Goal: Task Accomplishment & Management: Complete application form

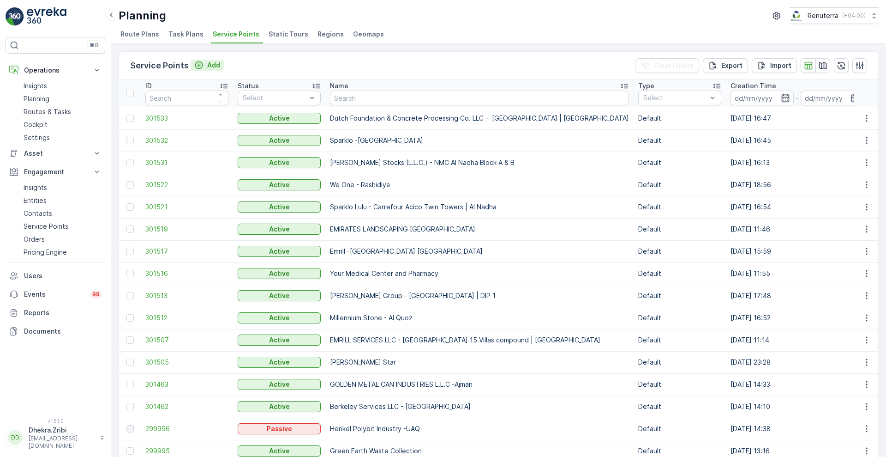
click at [199, 66] on icon "Add" at bounding box center [198, 64] width 9 height 9
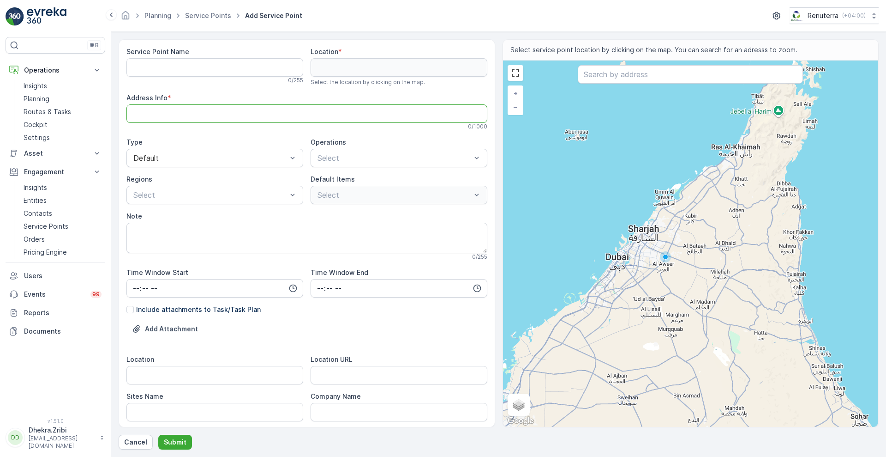
click at [209, 115] on Info "Address Info" at bounding box center [307, 113] width 361 height 18
click at [375, 206] on div "Service Point Name 0 / 255 Location * Select the location by clicking on the ma…" at bounding box center [307, 370] width 361 height 647
click at [229, 166] on div "Default" at bounding box center [215, 158] width 177 height 18
click at [359, 148] on div "Operations Select" at bounding box center [399, 153] width 177 height 30
click at [247, 235] on textarea "Note" at bounding box center [307, 238] width 361 height 30
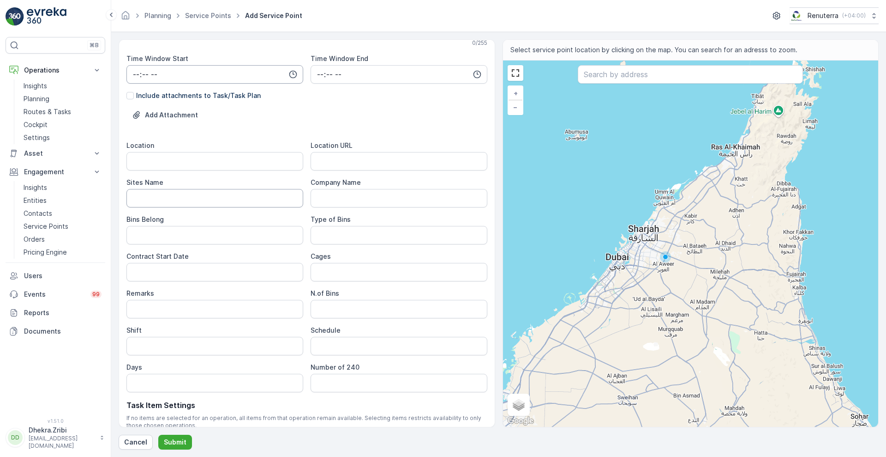
scroll to position [214, 0]
